Goal: Find specific page/section: Find specific page/section

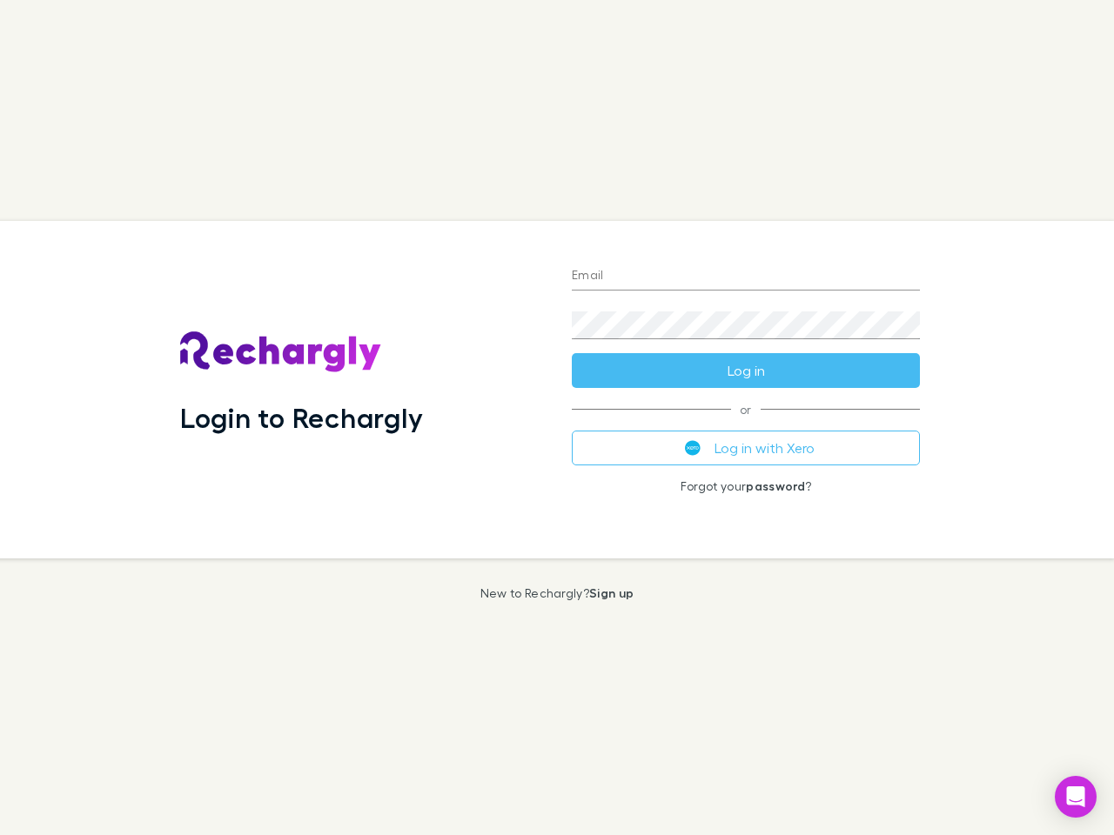
click at [557, 418] on div "Login to Rechargly" at bounding box center [361, 390] width 391 height 338
click at [746, 277] on input "Email" at bounding box center [746, 277] width 348 height 28
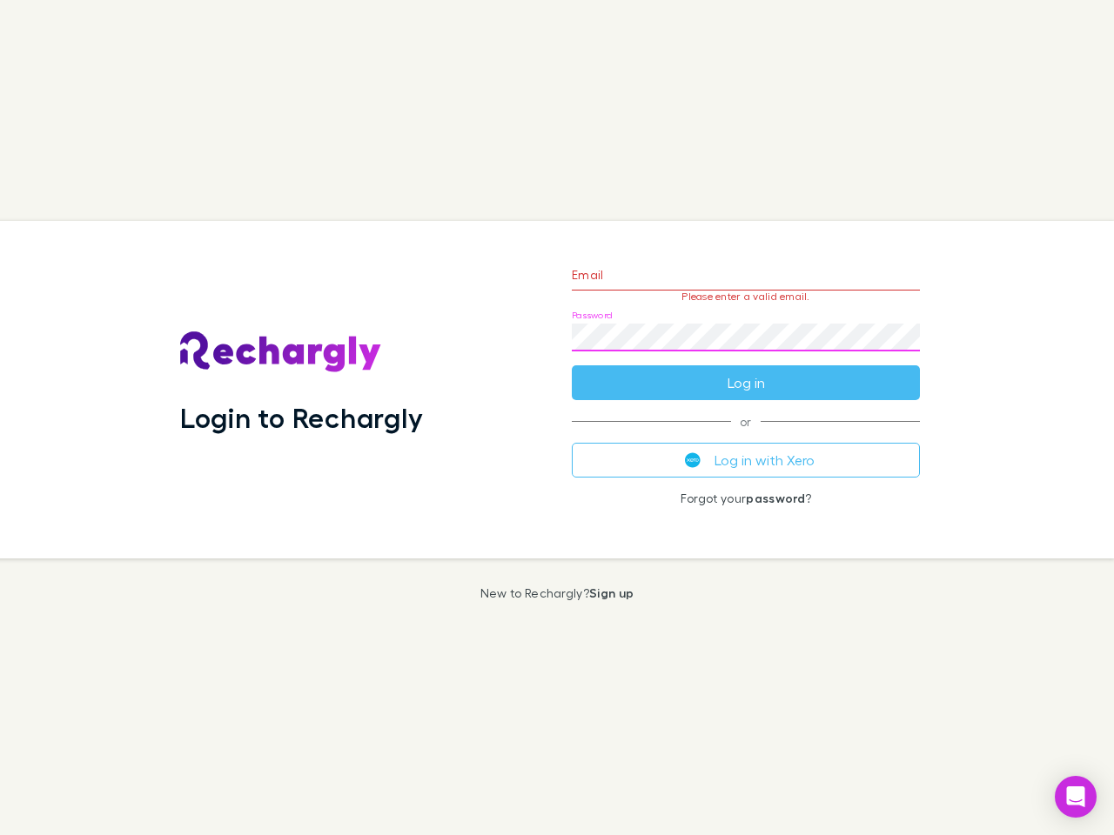
click at [746, 371] on form "Email Please enter a valid email. Password Log in" at bounding box center [746, 324] width 348 height 151
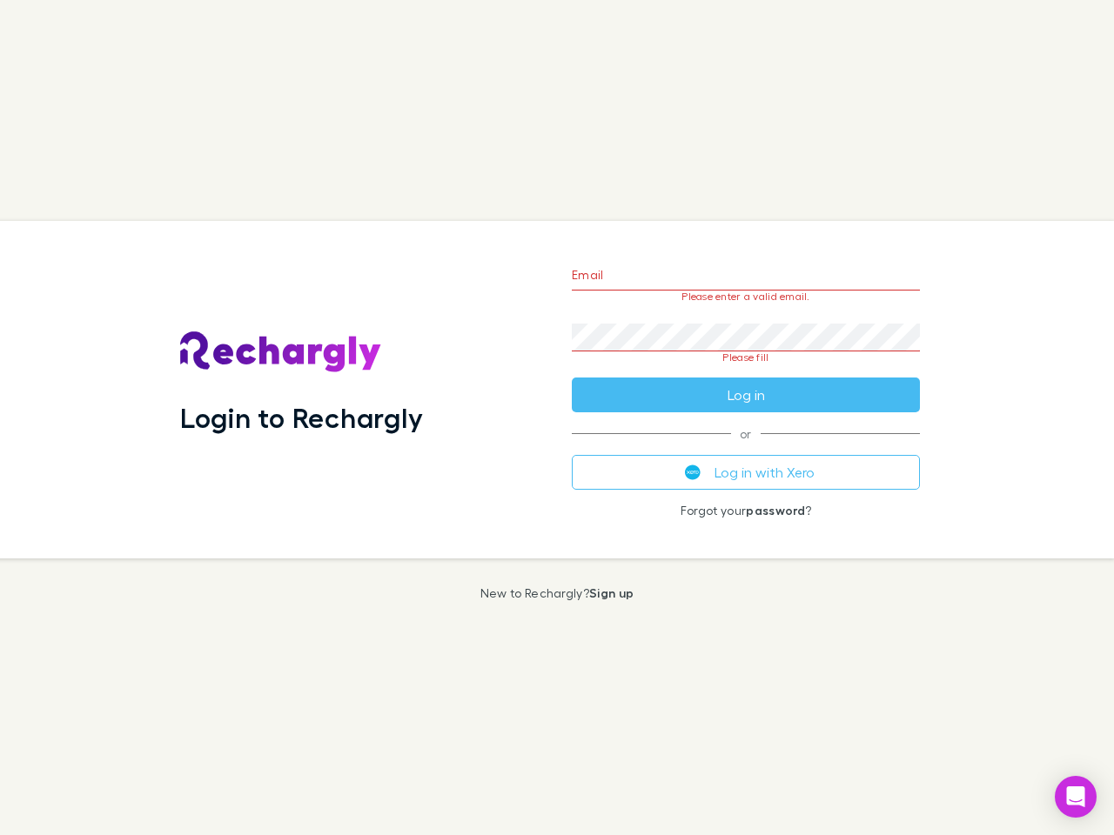
click at [746, 448] on div "Email Please enter a valid email. Password Please fill Log in or Log in with Xe…" at bounding box center [746, 390] width 376 height 338
click at [1075, 797] on icon "Open Intercom Messenger" at bounding box center [1076, 796] width 18 height 21
